Goal: Navigation & Orientation: Understand site structure

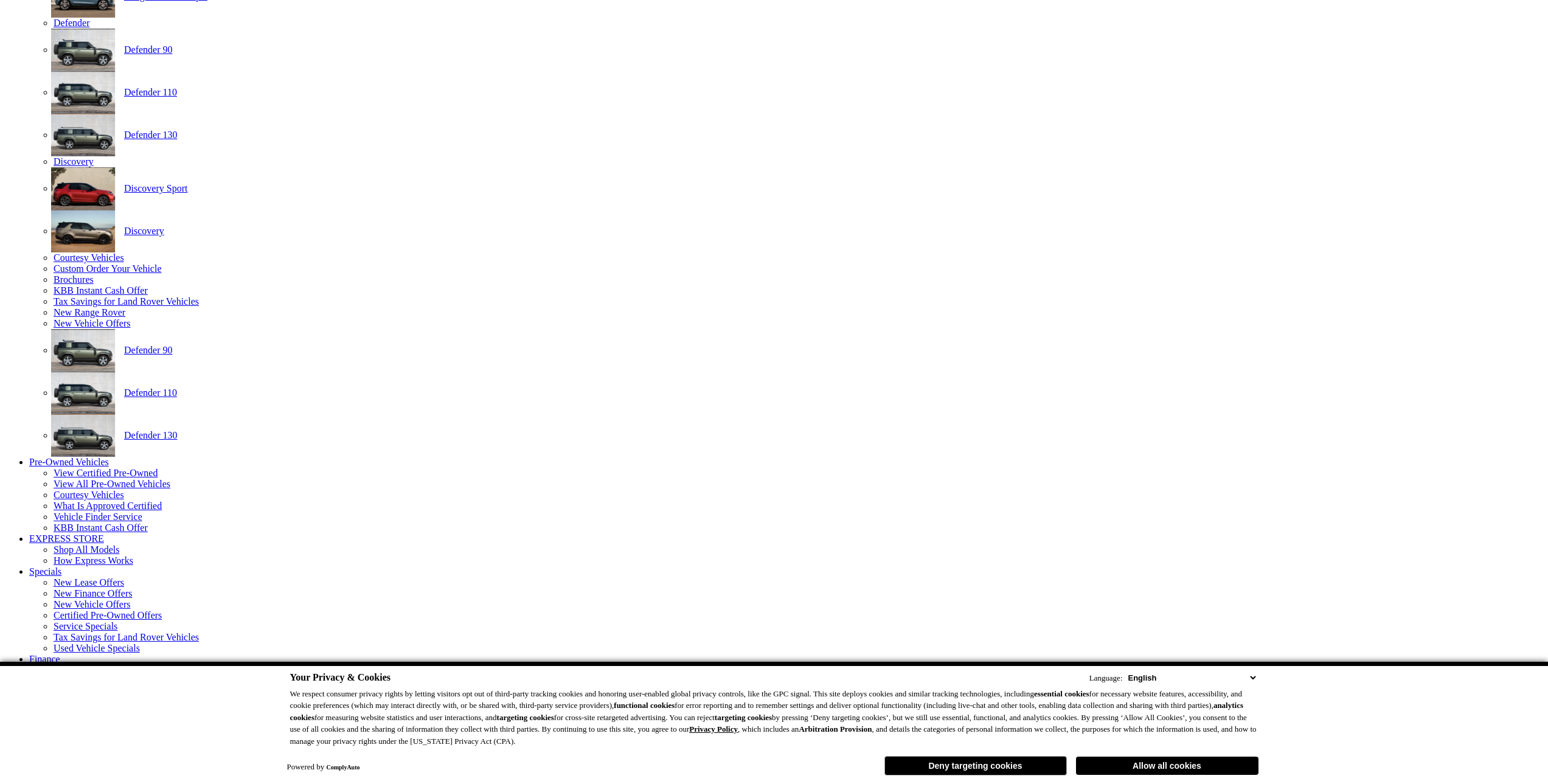
scroll to position [587, 0]
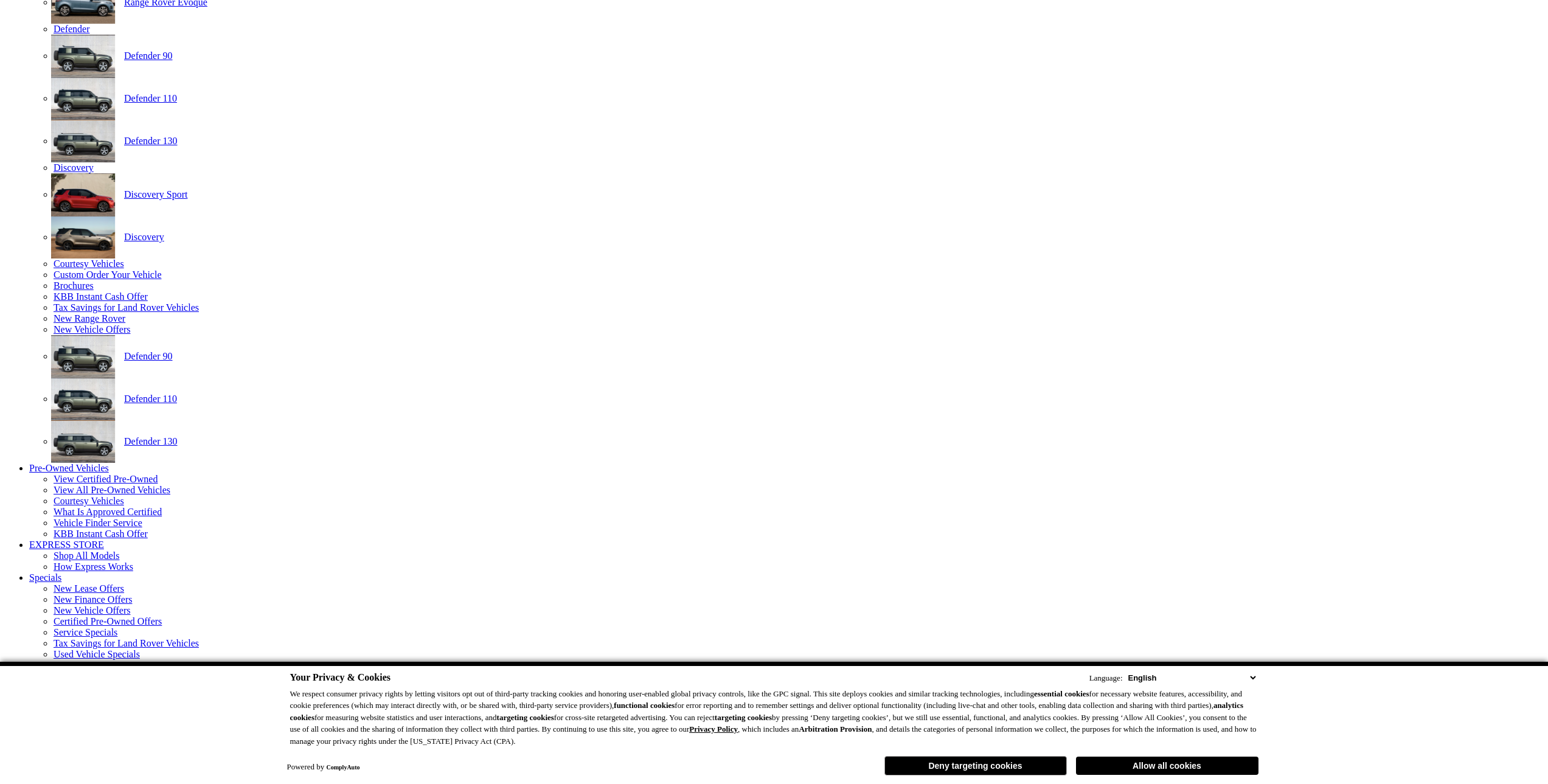
scroll to position [587, 0]
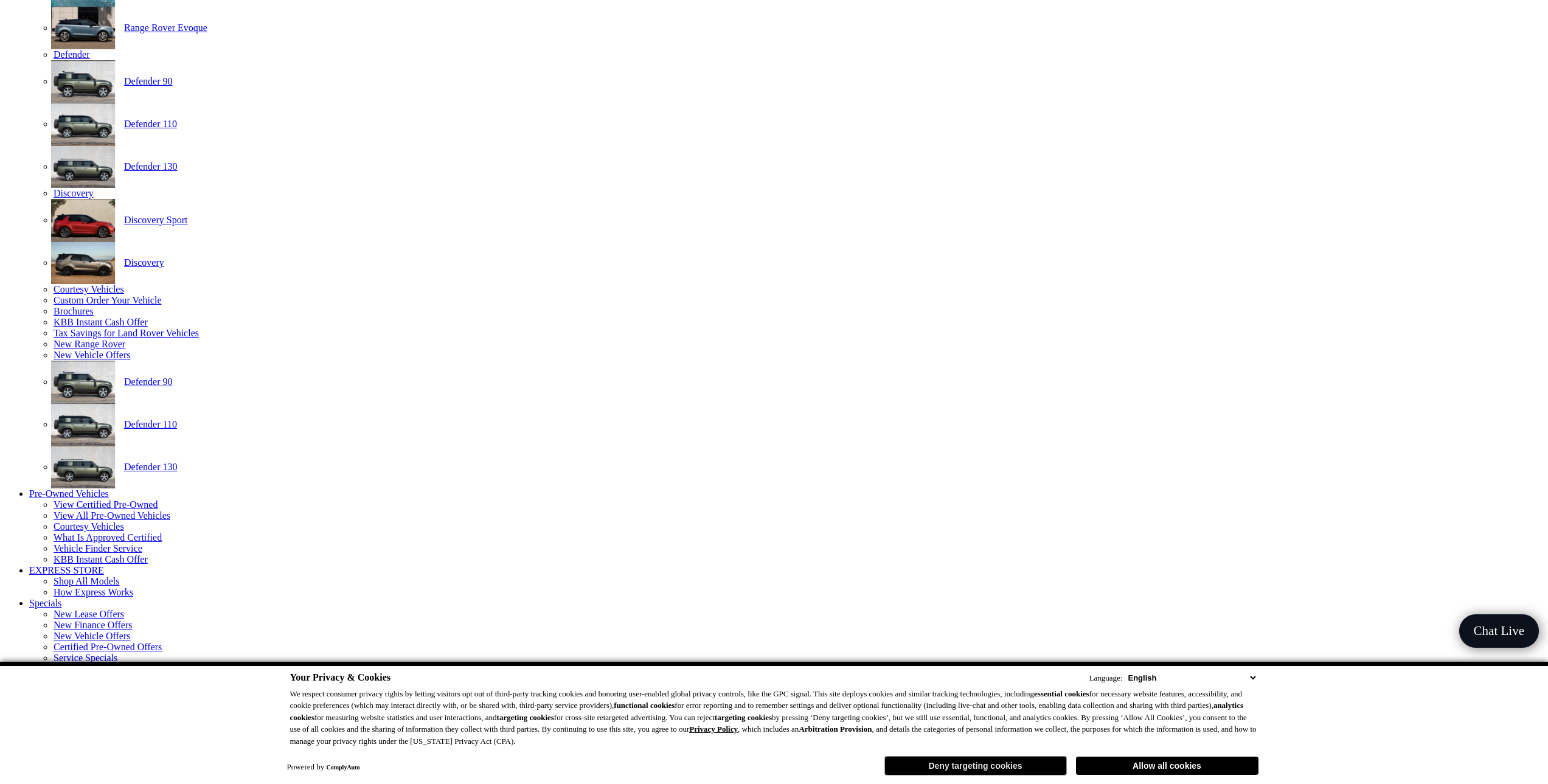
click at [909, 761] on button "Deny targeting cookies" at bounding box center [975, 765] width 182 height 20
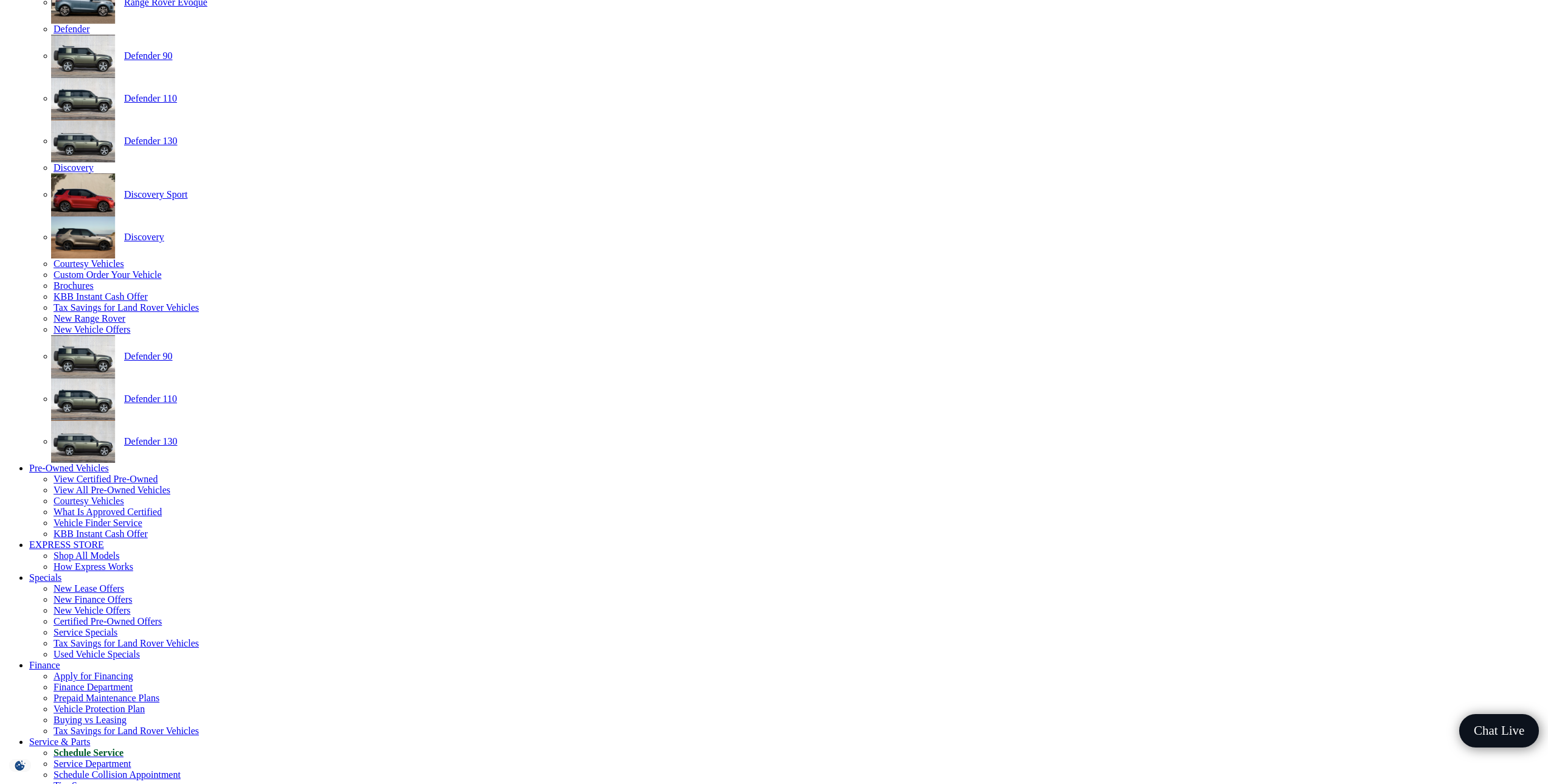
scroll to position [587, 0]
